Goal: Find specific page/section: Find specific page/section

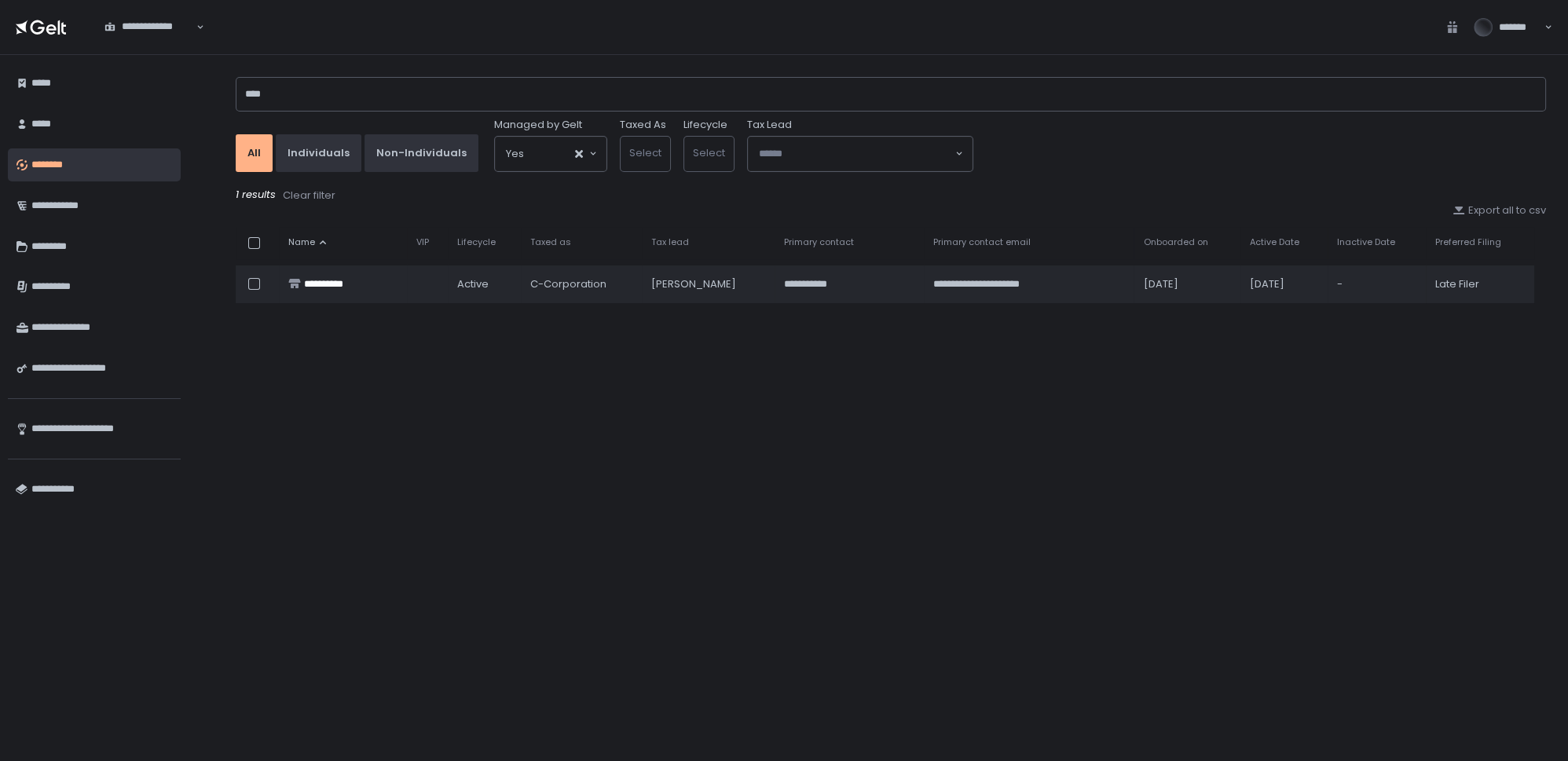
click at [200, 92] on div "**********" at bounding box center [878, 408] width 1380 height 707
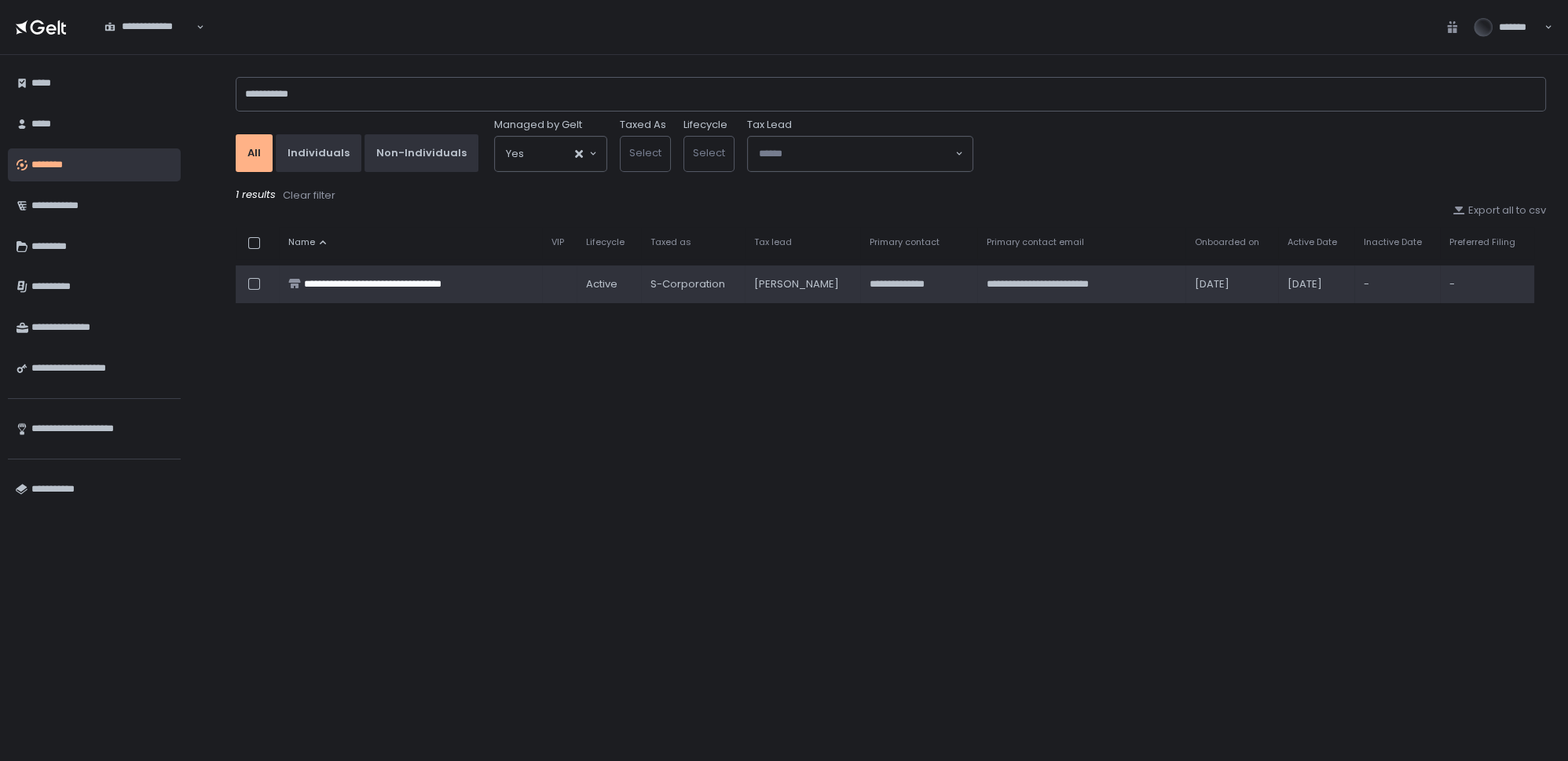
type input "**********"
click at [325, 286] on div "**********" at bounding box center [397, 284] width 186 height 14
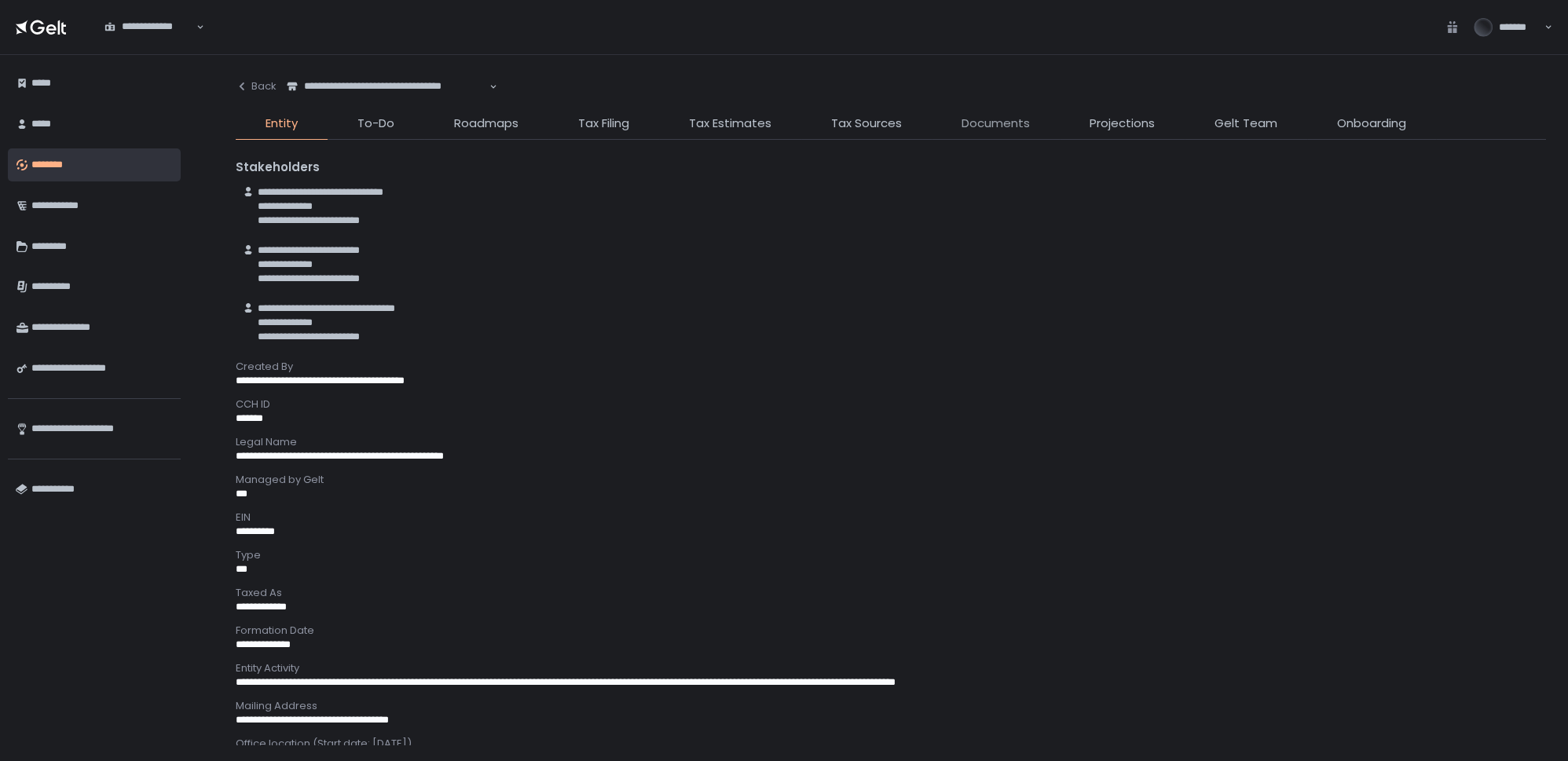
click at [992, 119] on span "Documents" at bounding box center [995, 123] width 68 height 18
